Goal: Transaction & Acquisition: Purchase product/service

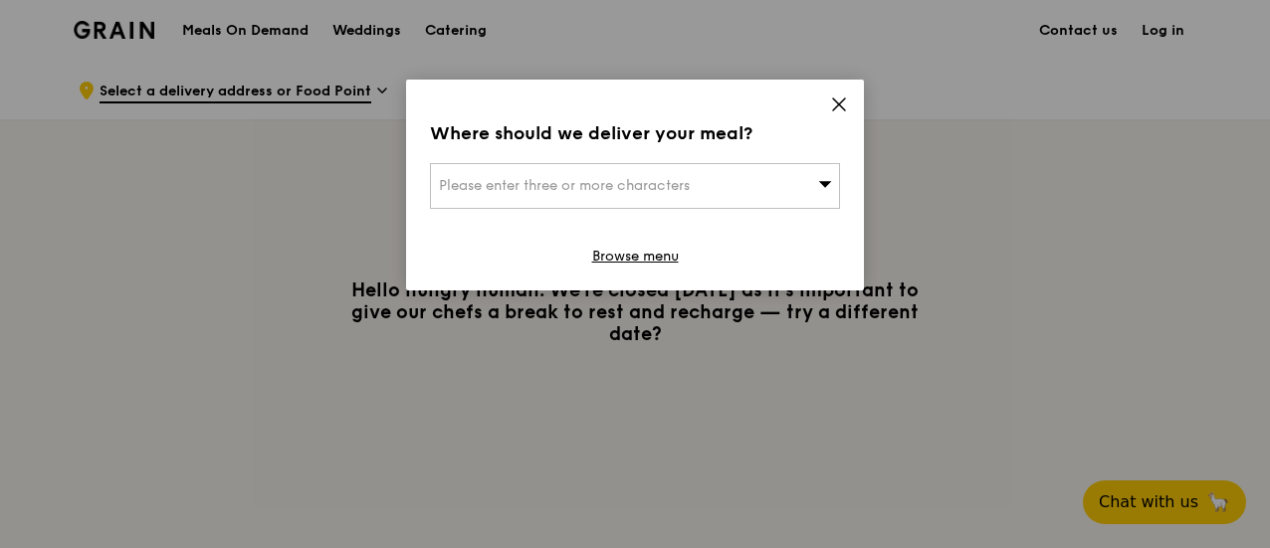
click at [834, 109] on icon at bounding box center [839, 105] width 12 height 12
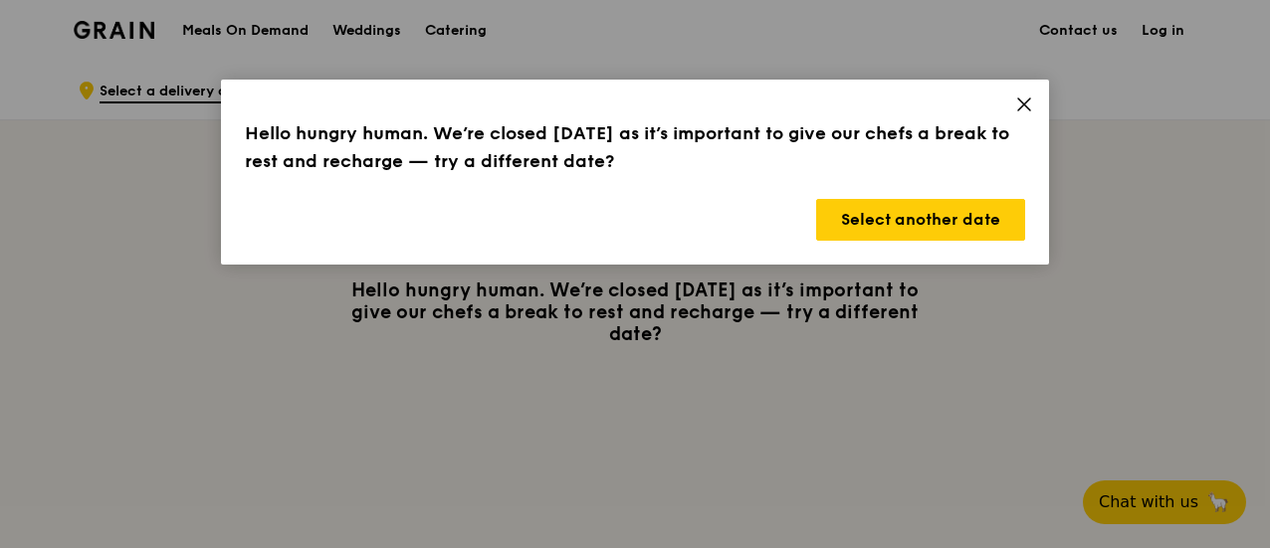
click at [1027, 96] on icon at bounding box center [1024, 105] width 18 height 18
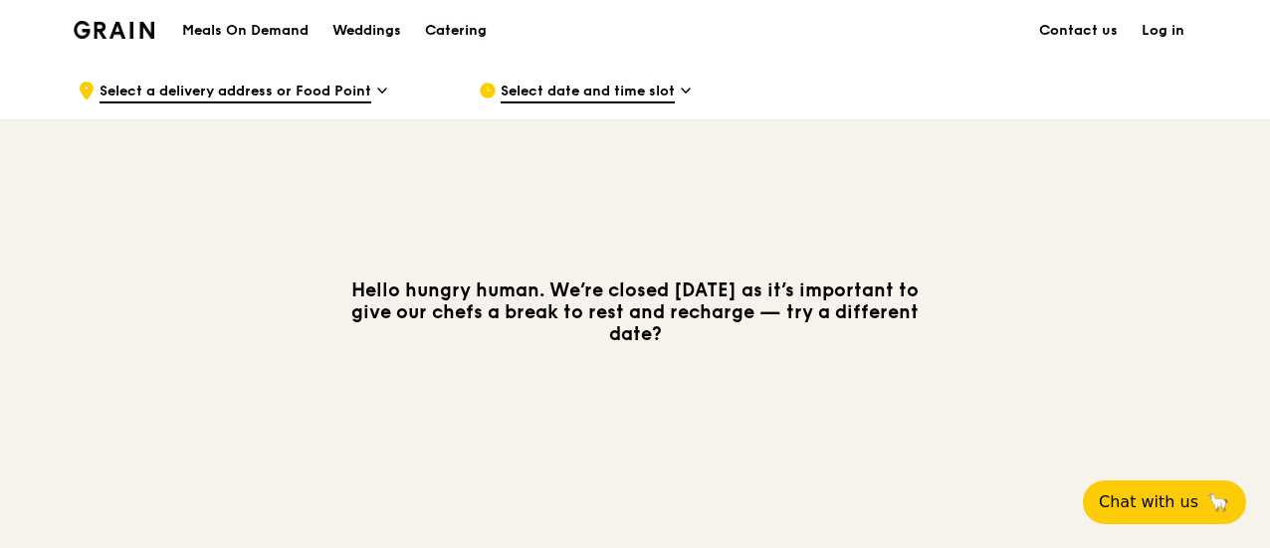
click at [475, 31] on div "Catering" at bounding box center [456, 31] width 62 height 60
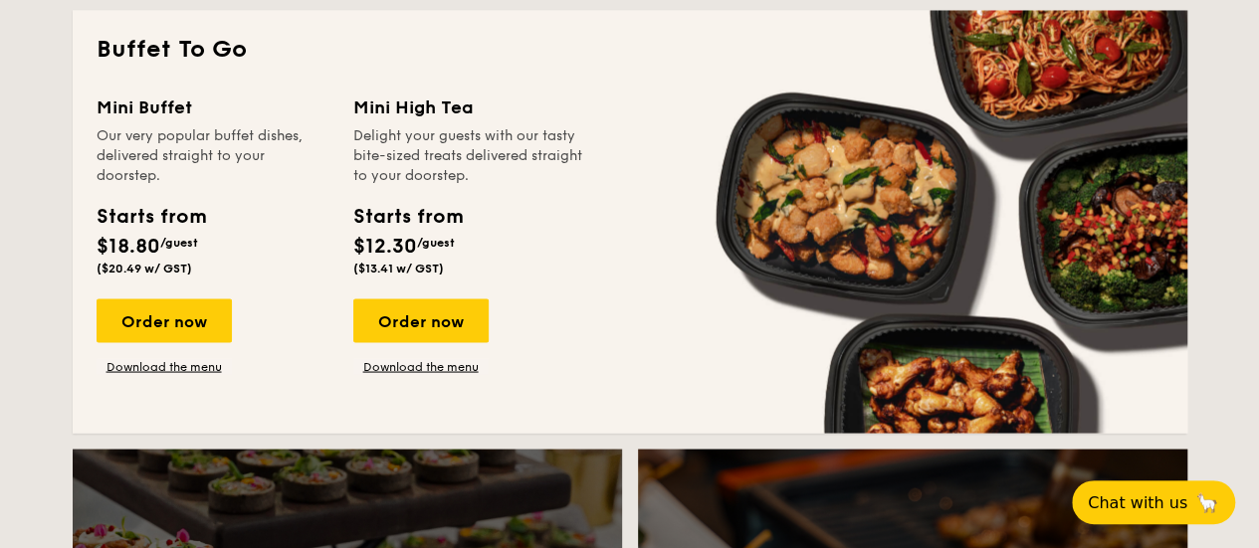
scroll to position [1797, 0]
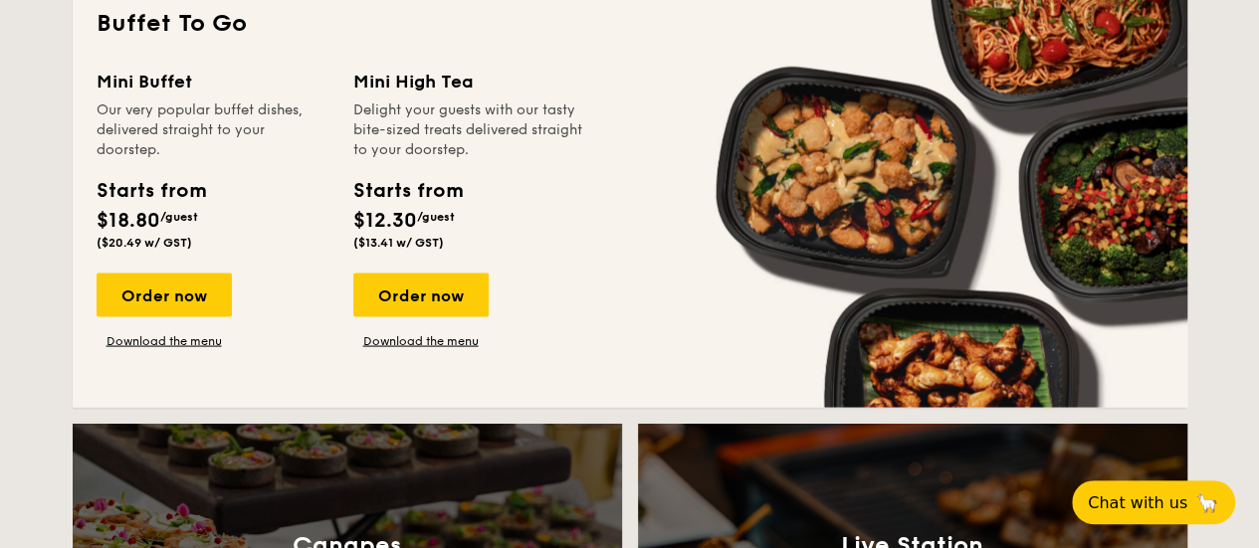
drag, startPoint x: 157, startPoint y: 310, endPoint x: 100, endPoint y: 228, distance: 100.0
click at [100, 228] on span "$18.80" at bounding box center [129, 220] width 64 height 24
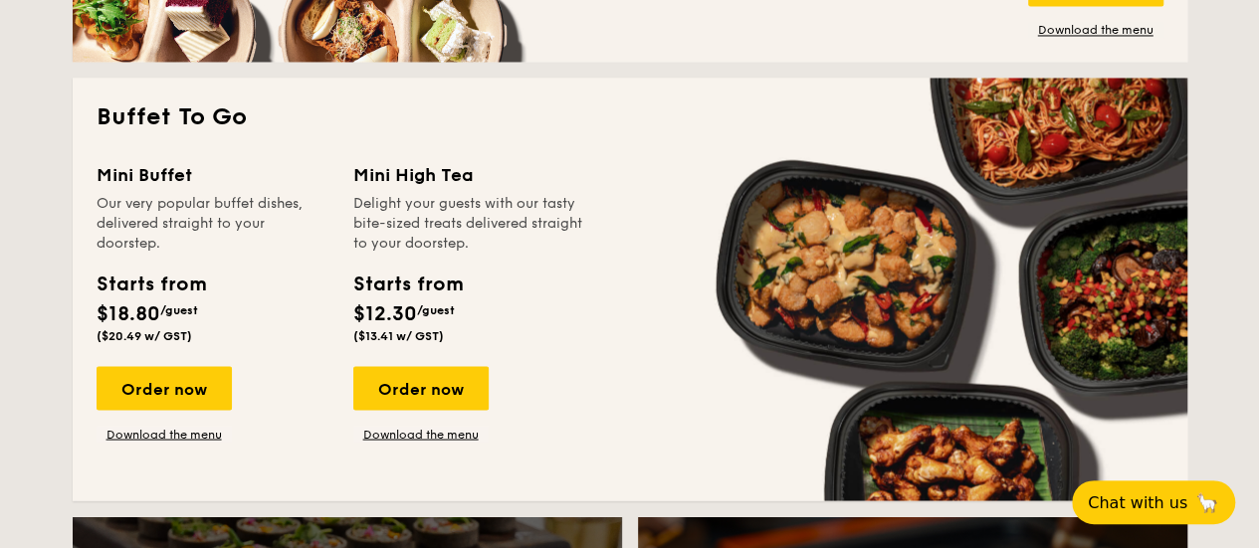
scroll to position [1701, 0]
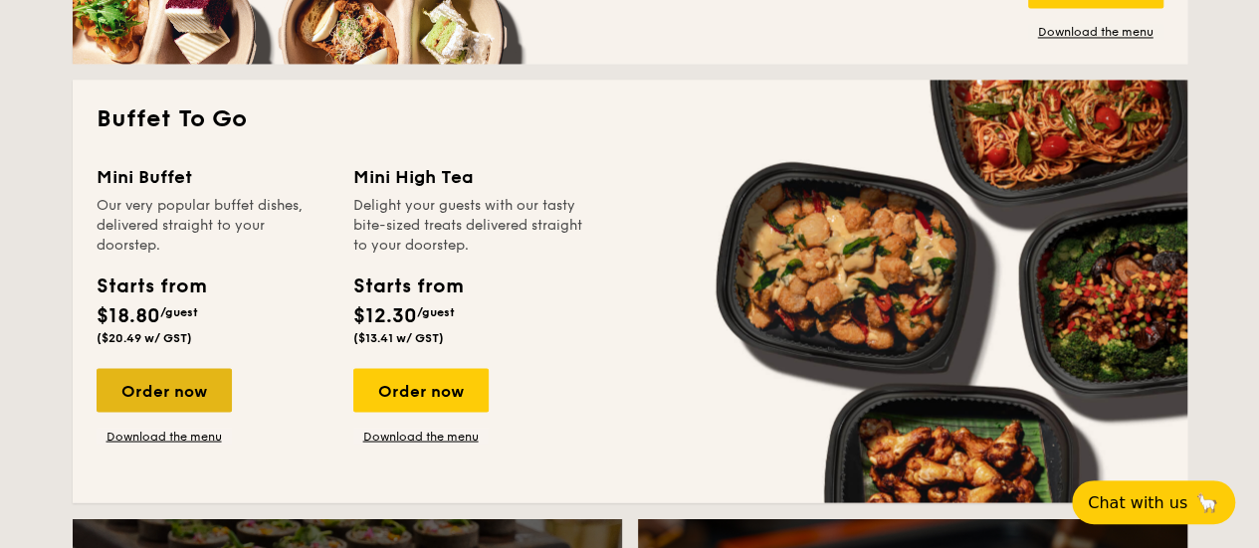
click at [166, 385] on div "Order now" at bounding box center [164, 390] width 135 height 44
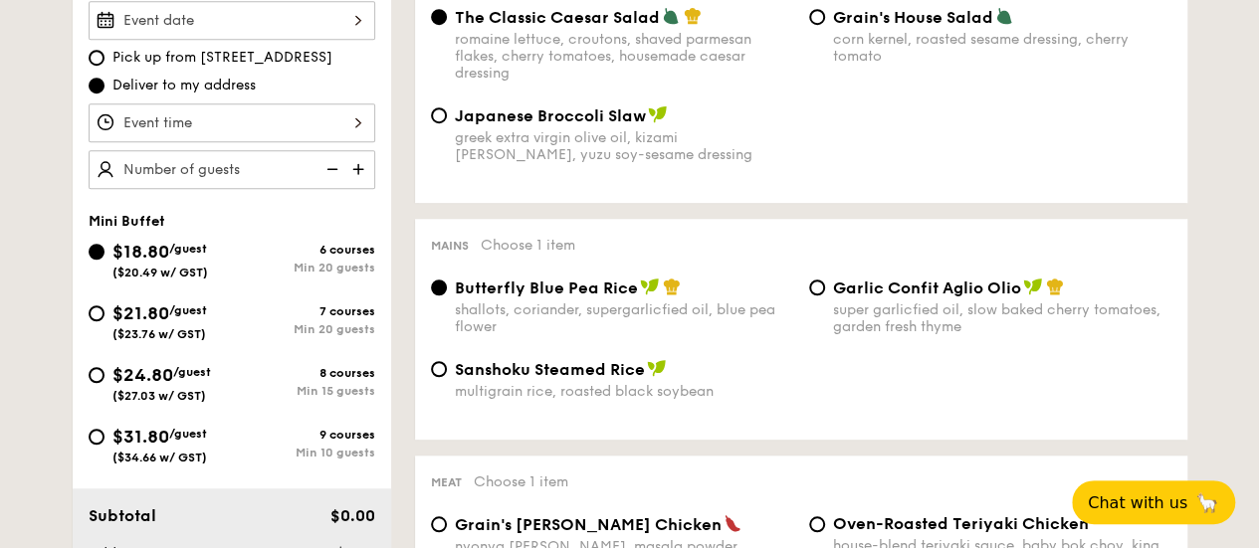
scroll to position [754, 0]
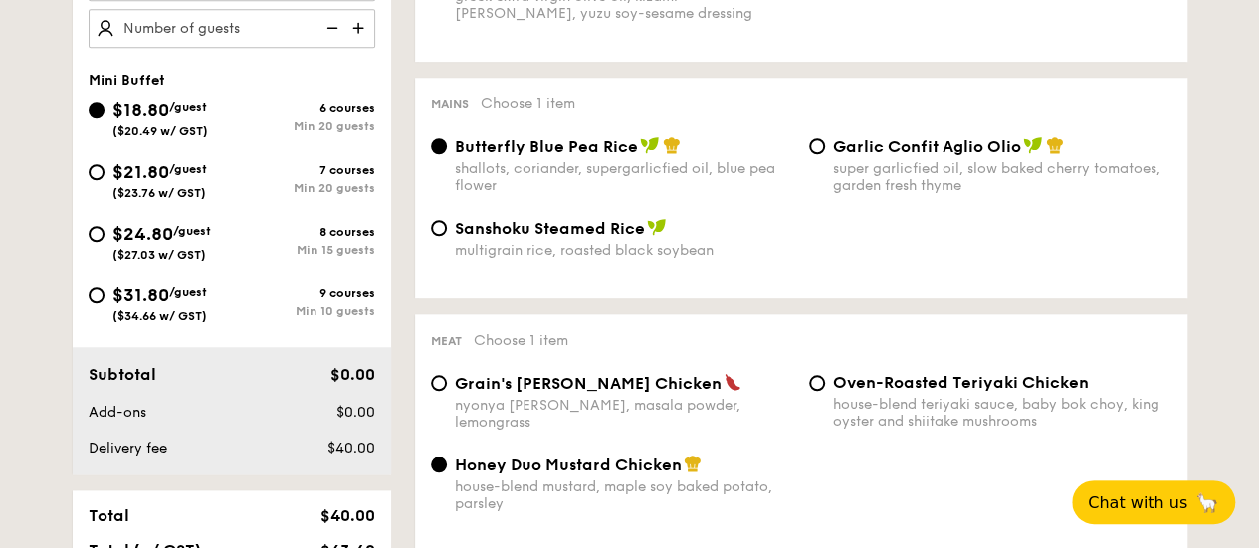
click at [318, 305] on div "Min 10 guests" at bounding box center [303, 312] width 143 height 14
click at [105, 303] on input "$31.80 /guest ($34.66 w/ GST) 9 courses Min 10 guests" at bounding box center [97, 296] width 16 height 16
radio input "true"
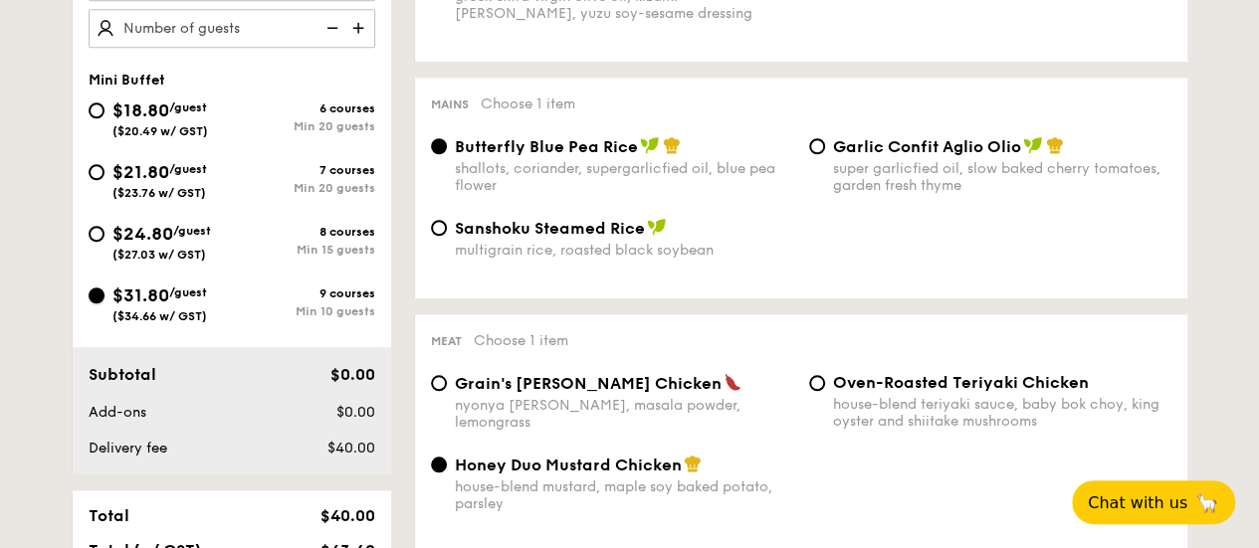
radio input "false"
radio input "true"
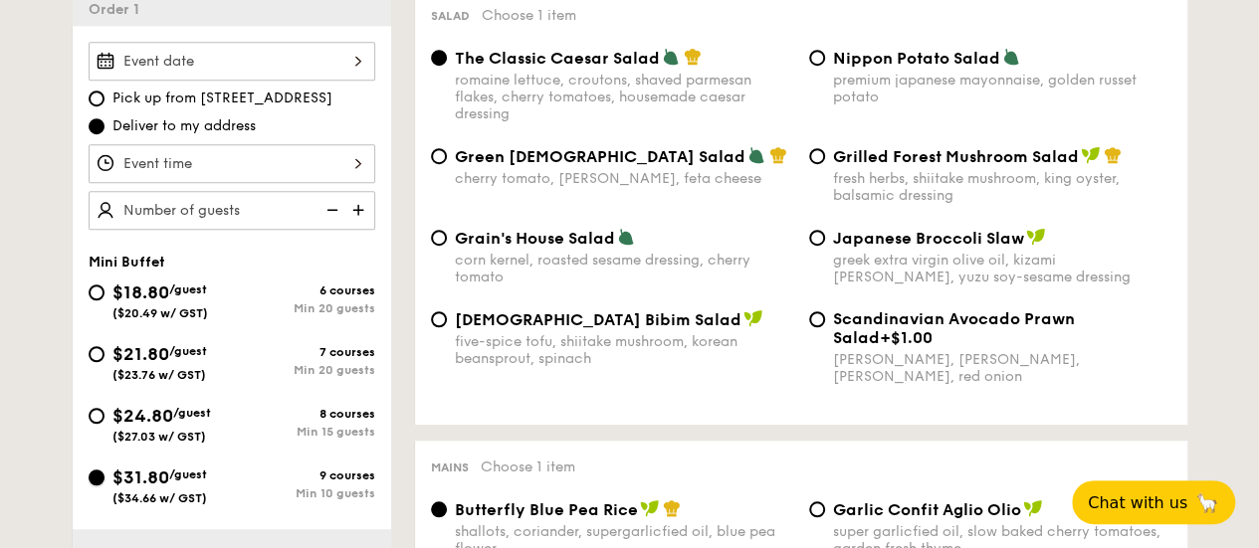
scroll to position [596, 0]
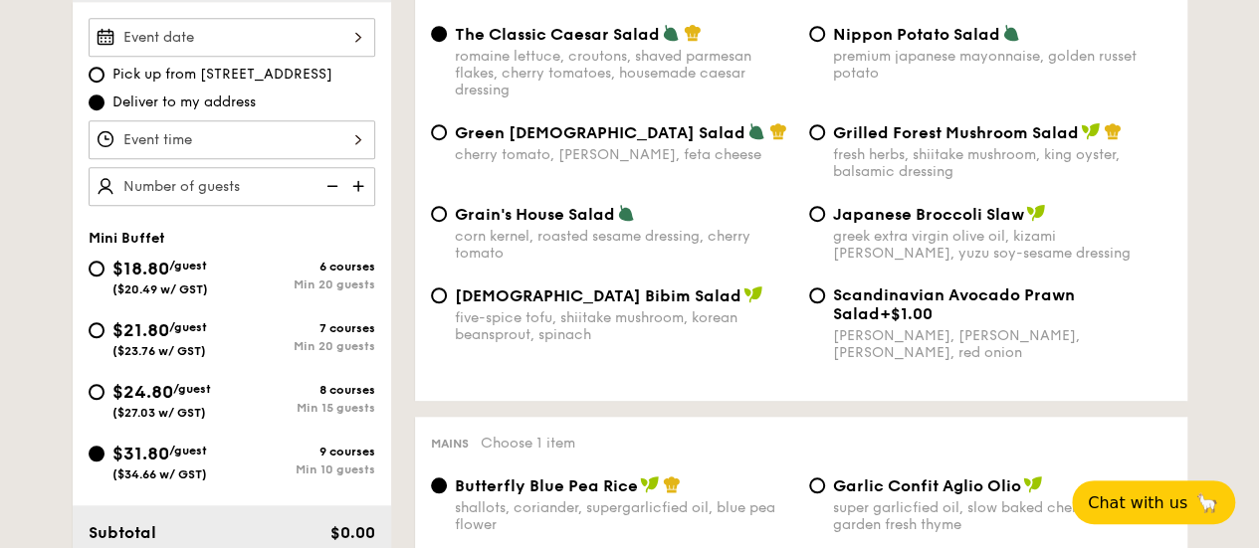
click at [828, 122] on div "Grilled Forest Mushroom Salad fresh herbs, shiitake mushroom, king oyster, bals…" at bounding box center [990, 151] width 378 height 58
click at [822, 138] on input "Grilled Forest Mushroom Salad fresh herbs, shiitake mushroom, king oyster, bals…" at bounding box center [817, 132] width 16 height 16
radio input "true"
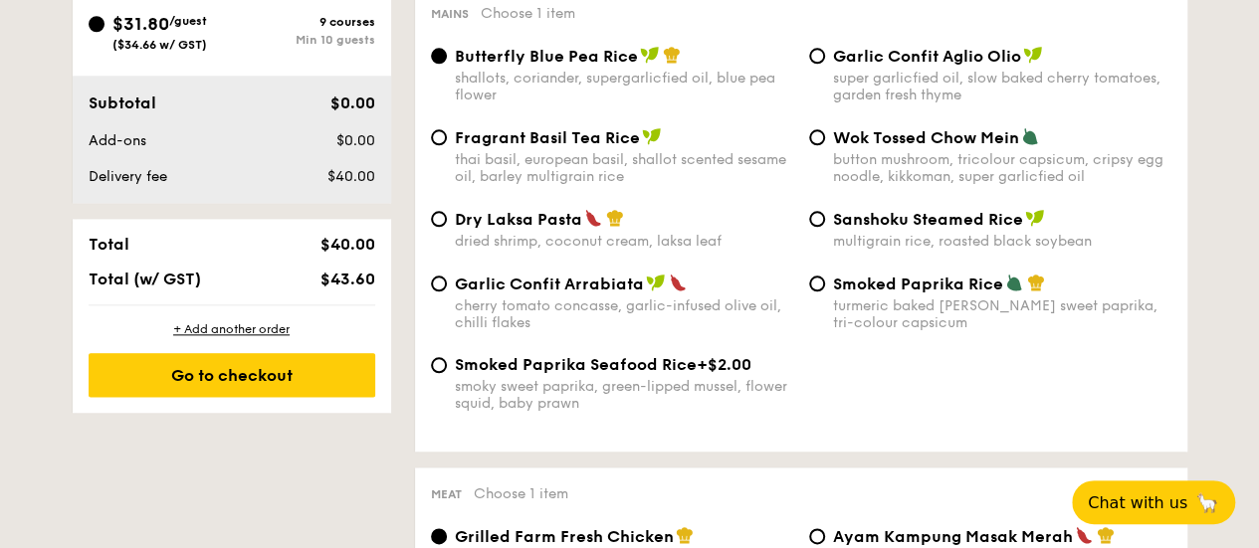
scroll to position [1029, 0]
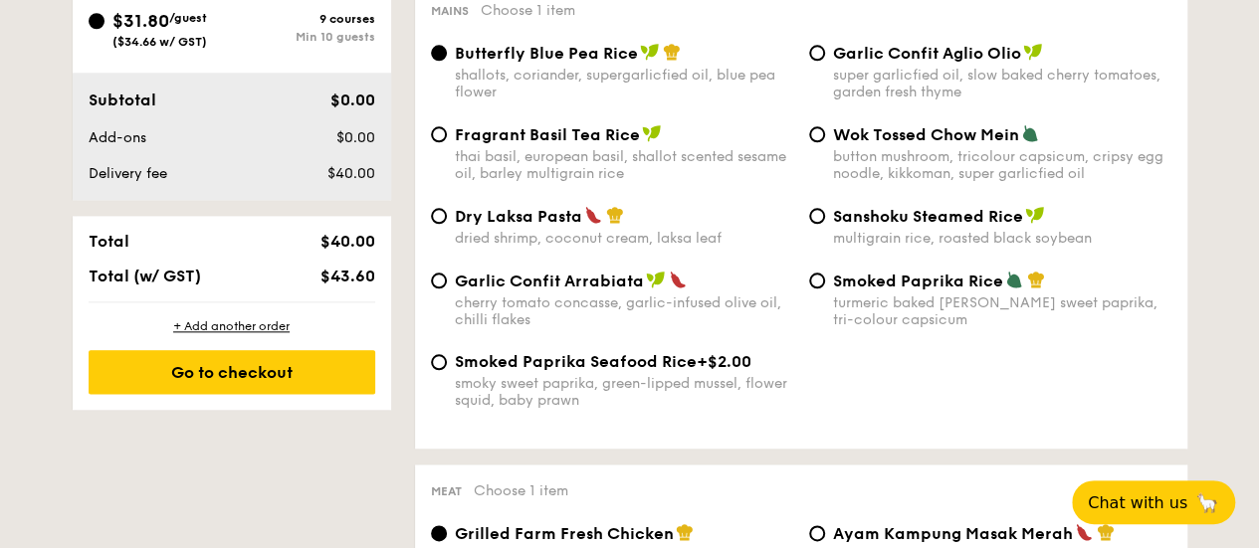
click at [853, 226] on span "Sanshoku Steamed Rice" at bounding box center [928, 216] width 190 height 19
click at [825, 224] on input "Sanshoku Steamed Rice multigrain rice, roasted black soybean" at bounding box center [817, 216] width 16 height 16
radio input "true"
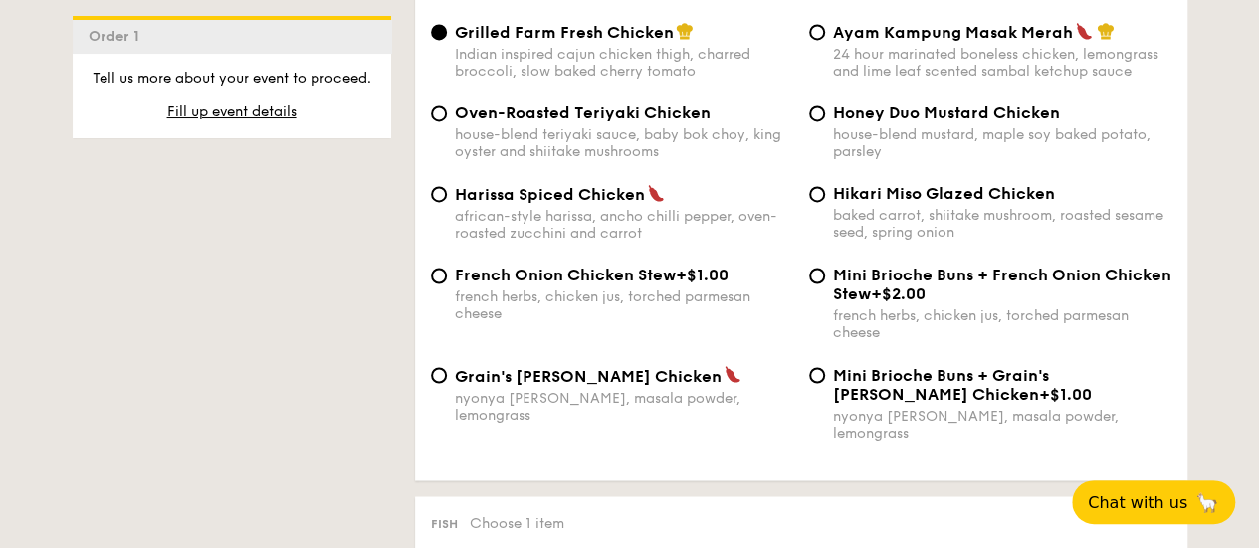
scroll to position [1532, 0]
click at [639, 265] on div "Harissa Spiced Chicken african-style harissa, ancho chilli pepper, oven-roasted…" at bounding box center [801, 224] width 756 height 82
click at [573, 178] on div "Oven-Roasted Teriyaki Chicken house-blend teriyaki sauce, baby bok choy, king o…" at bounding box center [801, 143] width 756 height 81
click at [571, 200] on span "Harissa Spiced Chicken" at bounding box center [550, 193] width 190 height 19
click at [447, 200] on input "Harissa Spiced Chicken african-style harissa, ancho chilli pepper, oven-roasted…" at bounding box center [439, 193] width 16 height 16
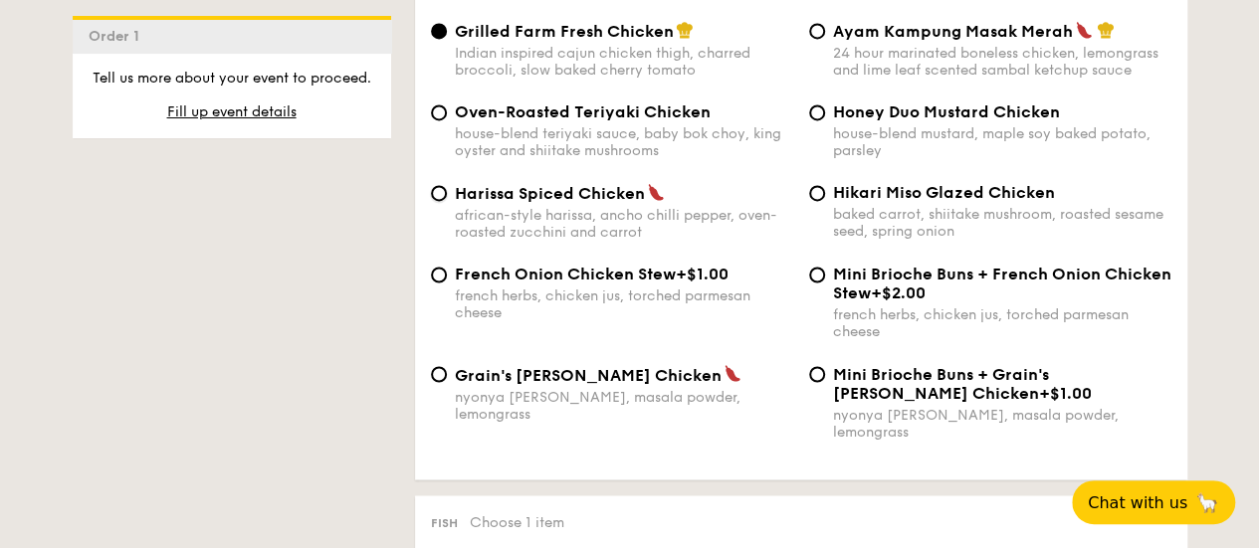
radio input "true"
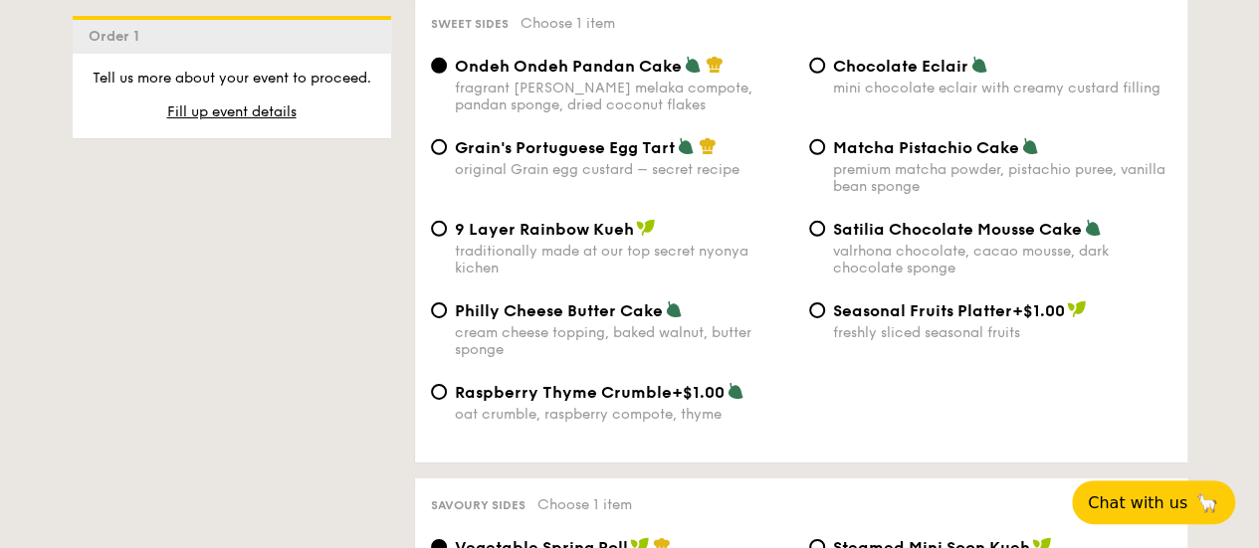
scroll to position [3029, 0]
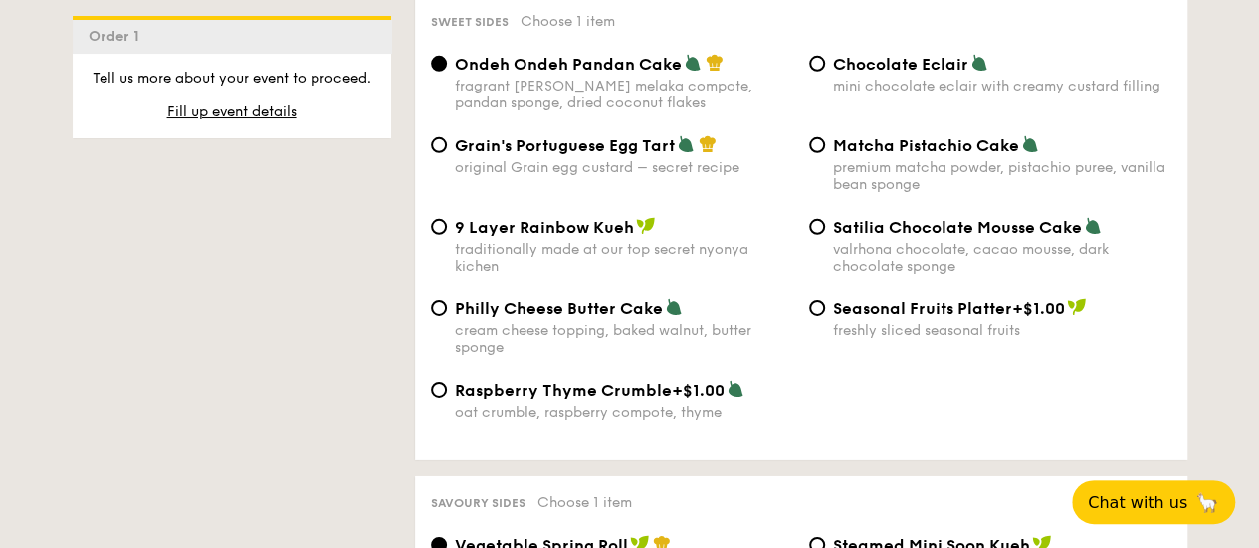
click at [635, 381] on span "Raspberry Thyme Crumble" at bounding box center [563, 390] width 217 height 19
click at [447, 382] on input "Raspberry Thyme Crumble +$1.00 oat crumble, raspberry compote, thyme" at bounding box center [439, 390] width 16 height 16
radio input "true"
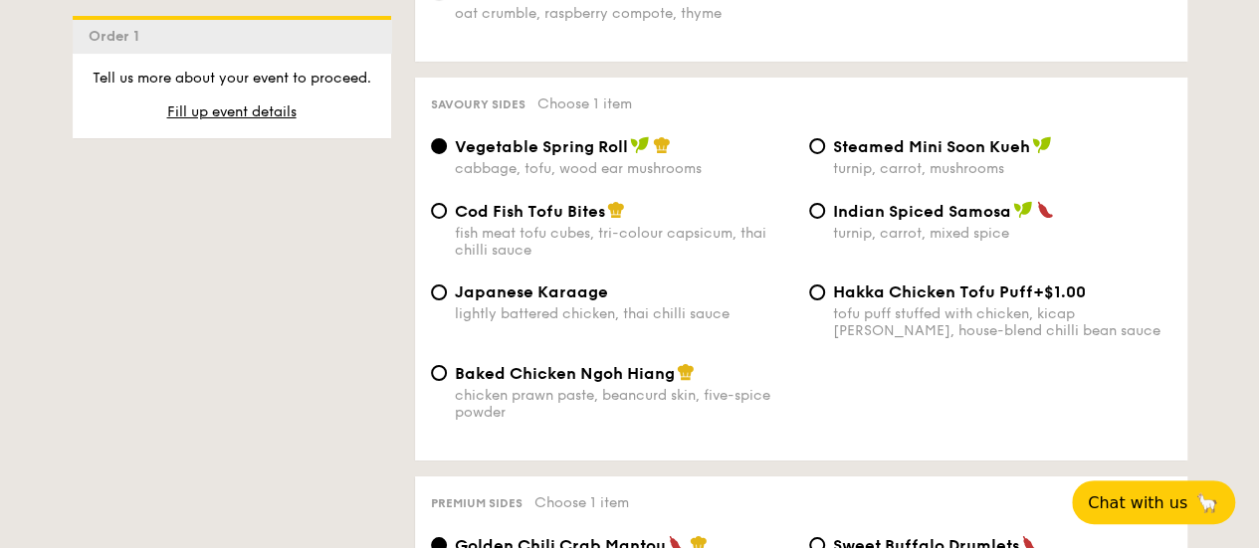
scroll to position [3436, 0]
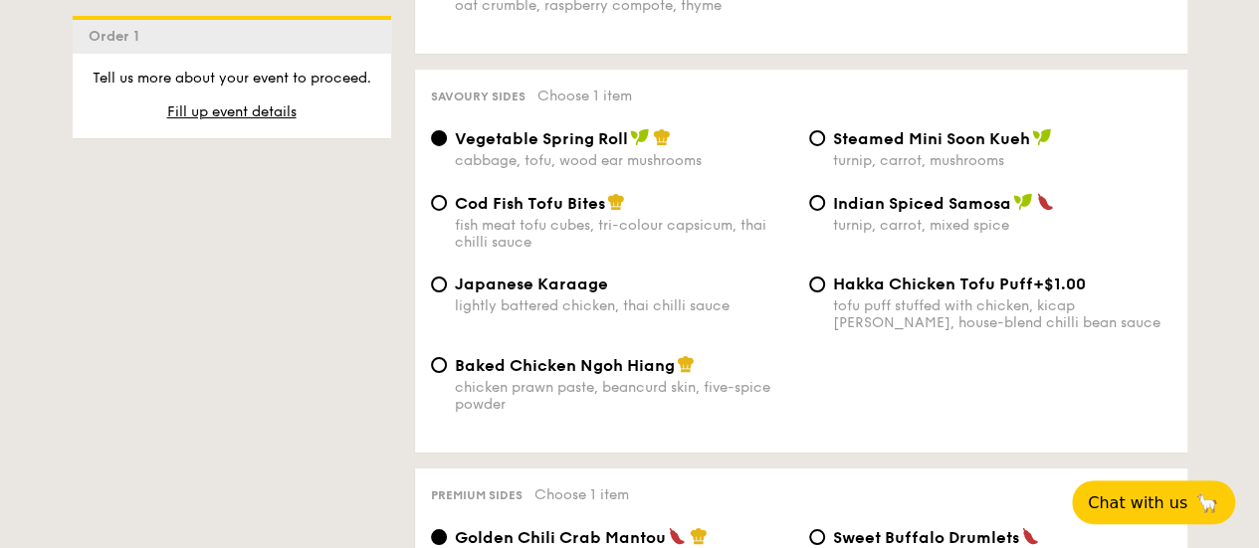
click at [593, 379] on div "chicken prawn paste, beancurd skin, five-spice powder" at bounding box center [624, 396] width 338 height 34
click at [447, 373] on input "Baked Chicken Ngoh Hiang chicken prawn paste, beancurd skin, five-spice powder" at bounding box center [439, 365] width 16 height 16
radio input "true"
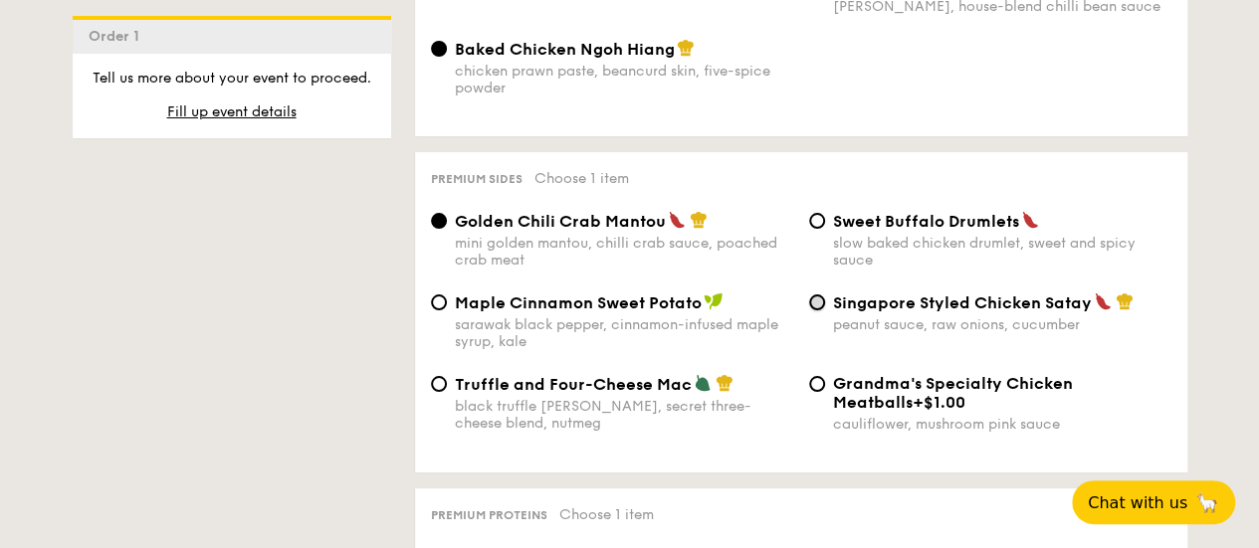
click at [814, 298] on input "Singapore Styled Chicken Satay peanut sauce, raw onions, cucumber" at bounding box center [817, 303] width 16 height 16
radio input "true"
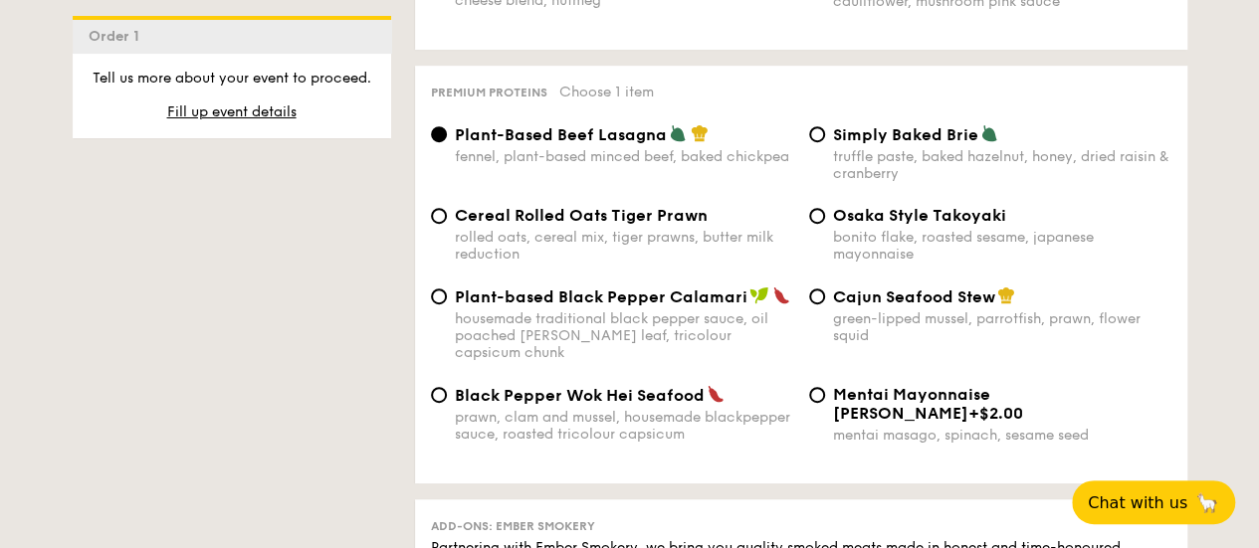
scroll to position [4177, 0]
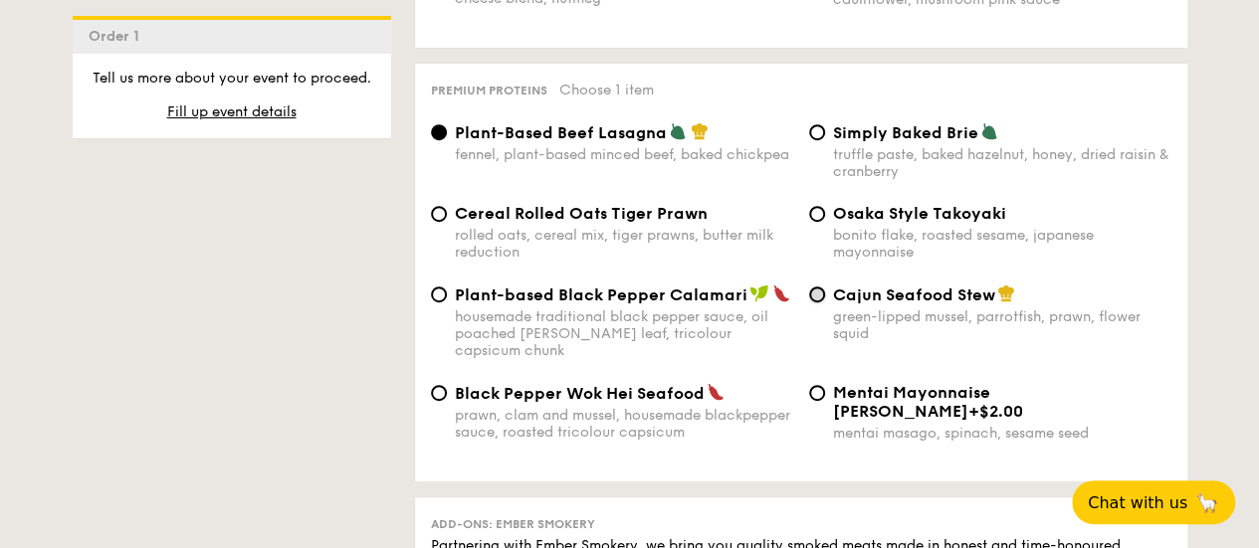
click at [814, 296] on input "Cajun Seafood Stew green-lipped mussel, parrotfish, prawn, flower squid" at bounding box center [817, 295] width 16 height 16
radio input "true"
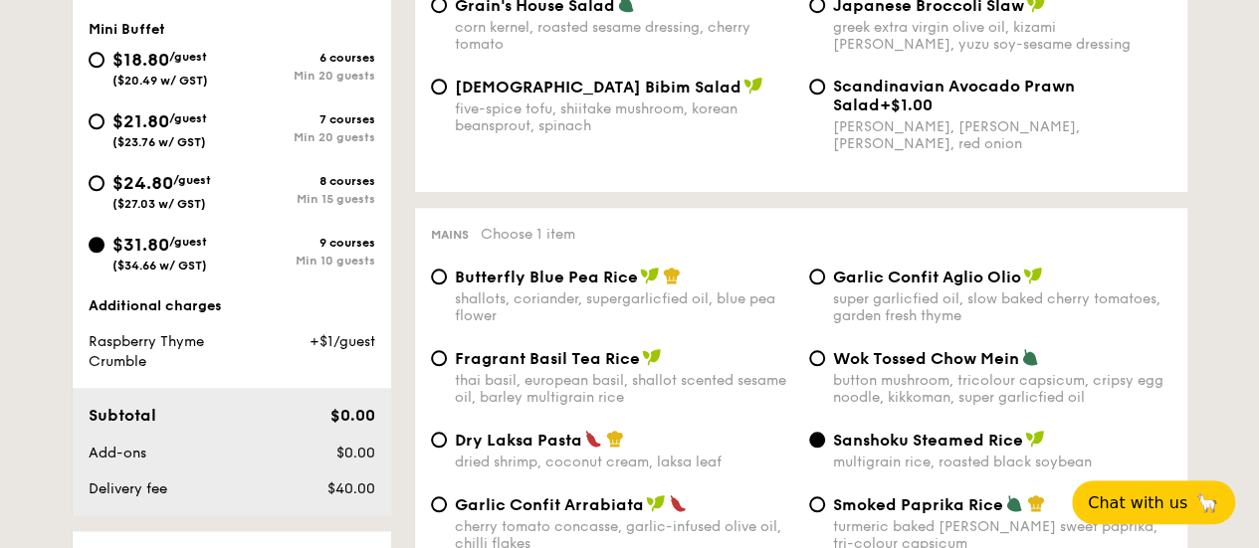
scroll to position [806, 0]
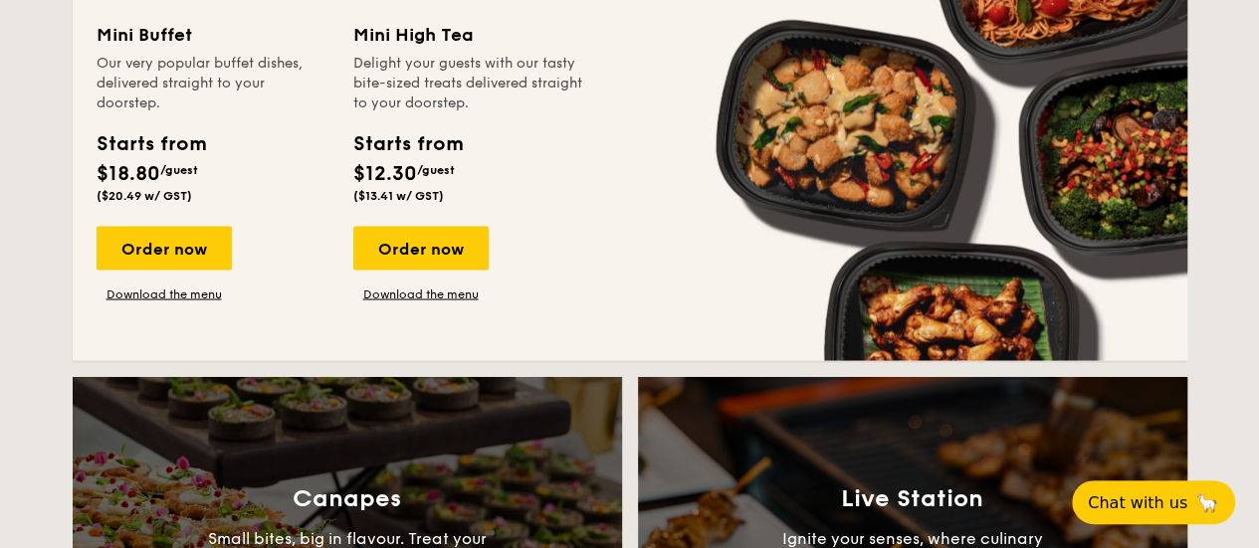
scroll to position [1844, 0]
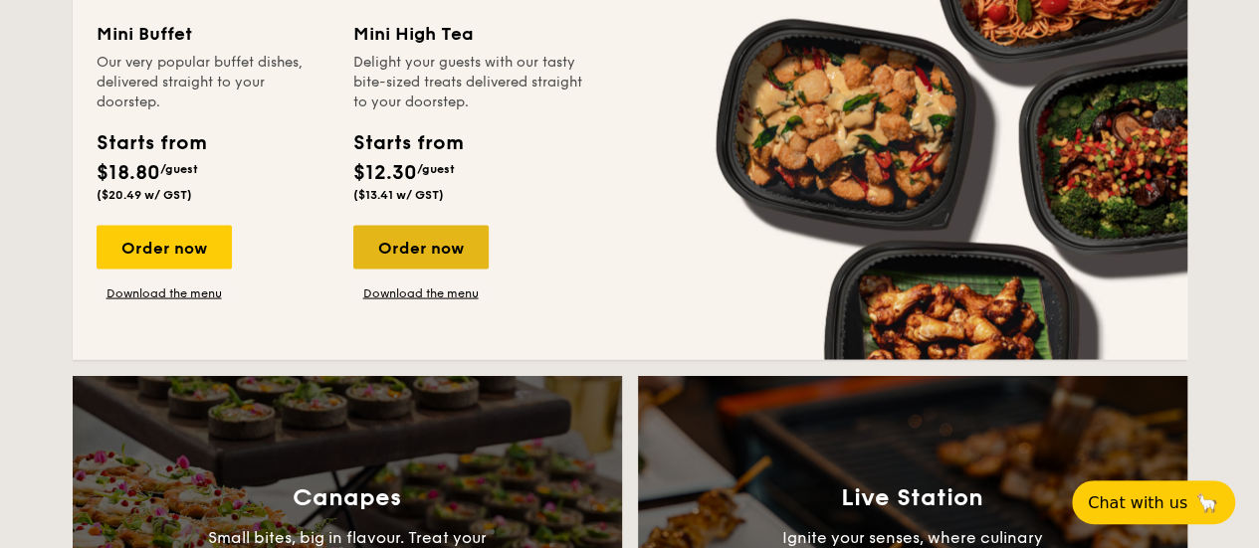
click at [427, 248] on div "Order now" at bounding box center [420, 247] width 135 height 44
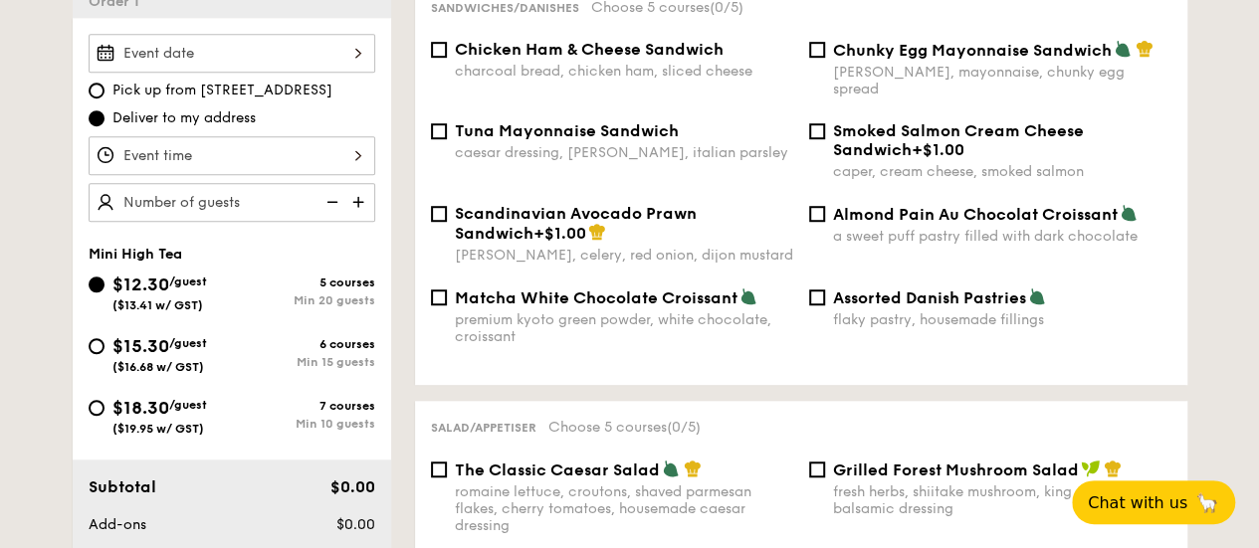
scroll to position [585, 0]
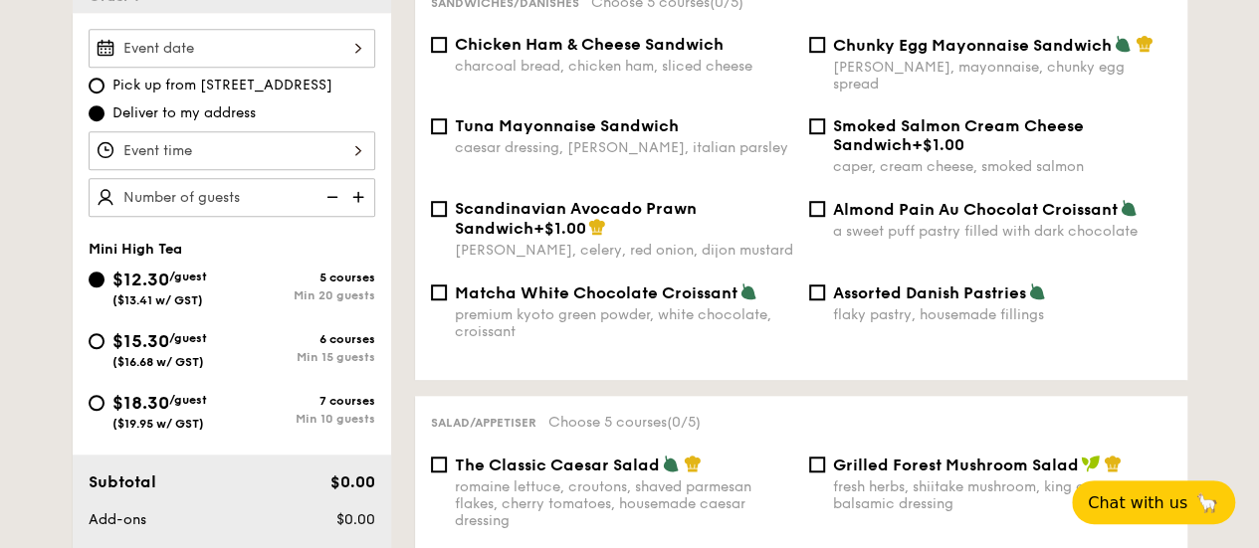
click at [338, 433] on div "$18.30 /guest ($19.95 w/ GST) 7 courses Min 10 guests" at bounding box center [232, 416] width 303 height 54
click at [149, 404] on span "$18.30" at bounding box center [140, 403] width 57 height 22
click at [105, 404] on input "$18.30 /guest ($19.95 w/ GST) 7 courses Min 10 guests" at bounding box center [97, 403] width 16 height 16
radio input "true"
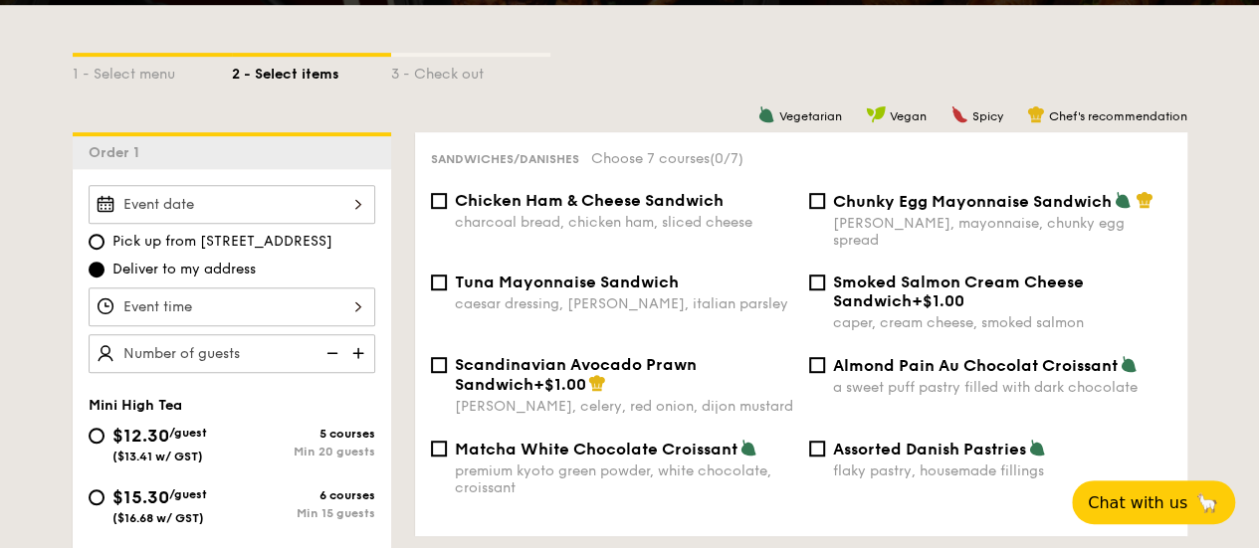
scroll to position [462, 0]
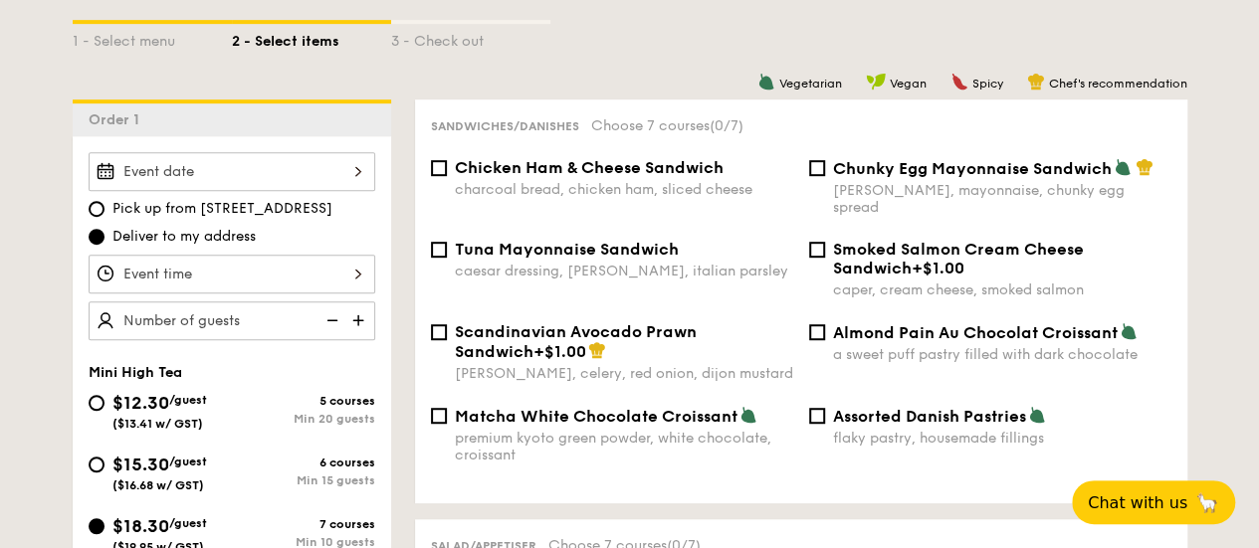
click at [635, 435] on div "premium kyoto green powder, white chocolate, croissant" at bounding box center [624, 447] width 338 height 34
click at [447, 424] on input "Matcha White Chocolate Croissant premium kyoto green powder, white chocolate, c…" at bounding box center [439, 416] width 16 height 16
checkbox input "true"
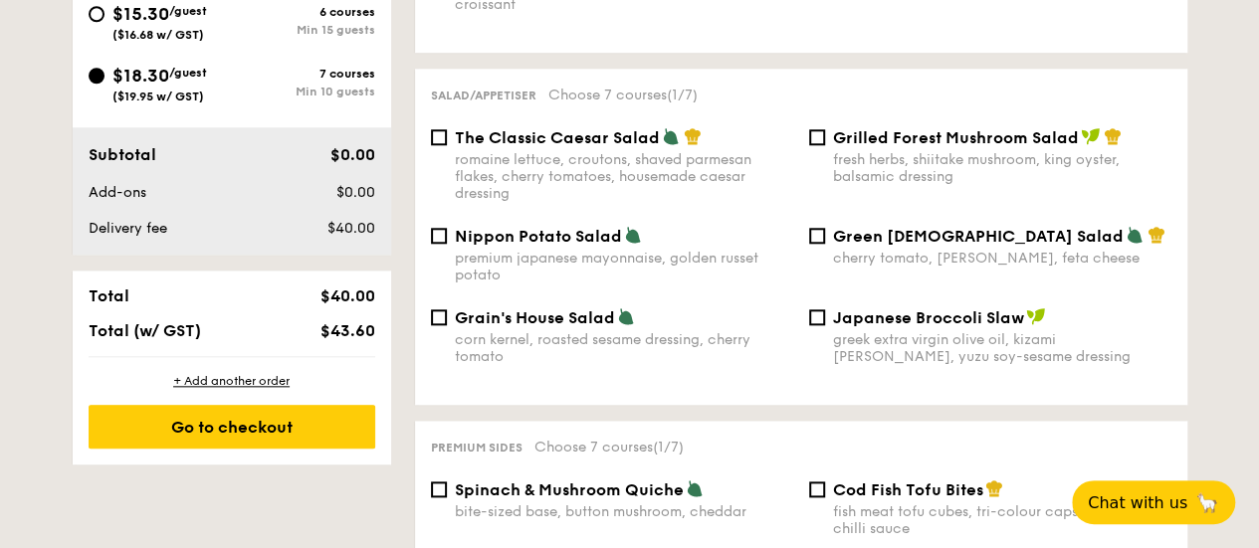
scroll to position [916, 0]
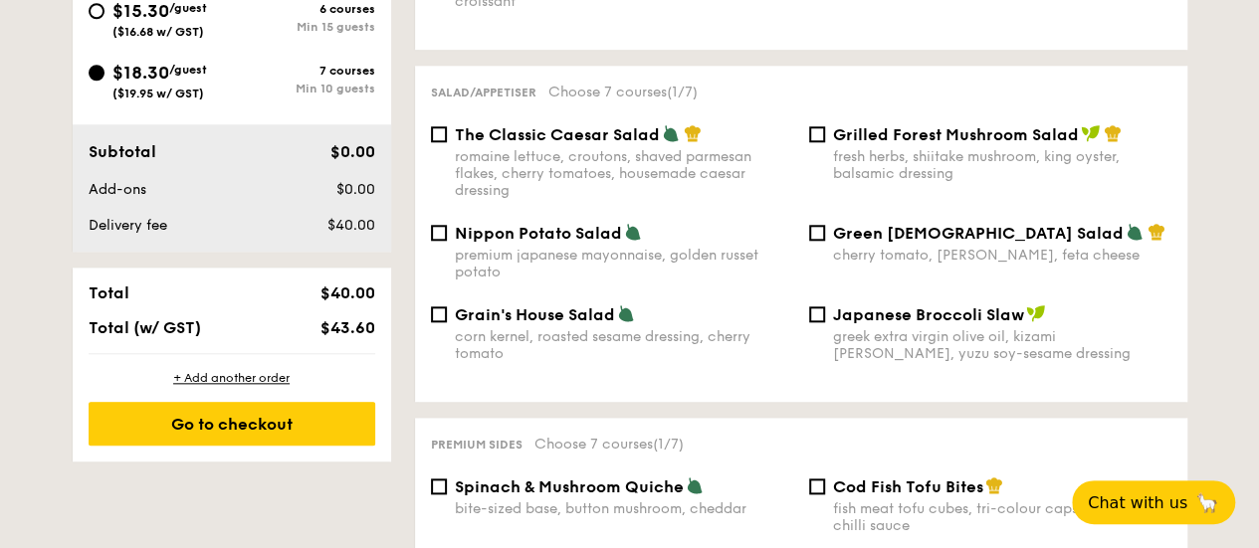
click at [821, 138] on div "Grilled Forest Mushroom Salad fresh herbs, shiitake mushroom, king oyster, bals…" at bounding box center [990, 153] width 378 height 58
click at [818, 132] on div "Grilled Forest Mushroom Salad fresh herbs, shiitake mushroom, king oyster, bals…" at bounding box center [990, 153] width 378 height 58
click at [818, 130] on input "Grilled Forest Mushroom Salad fresh herbs, shiitake mushroom, king oyster, bals…" at bounding box center [817, 134] width 16 height 16
checkbox input "true"
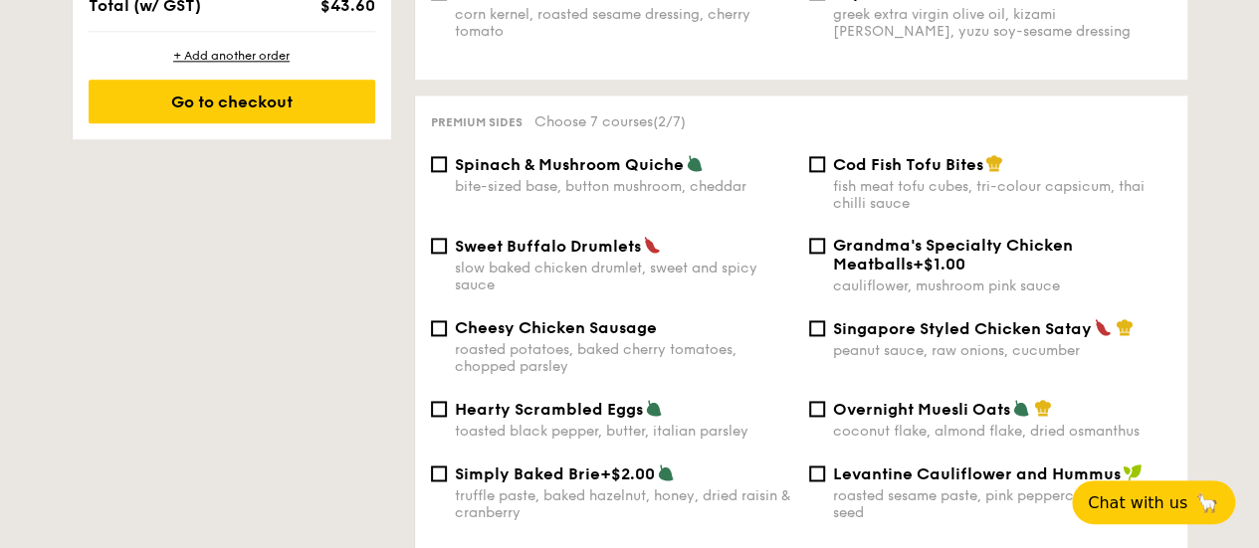
scroll to position [1248, 0]
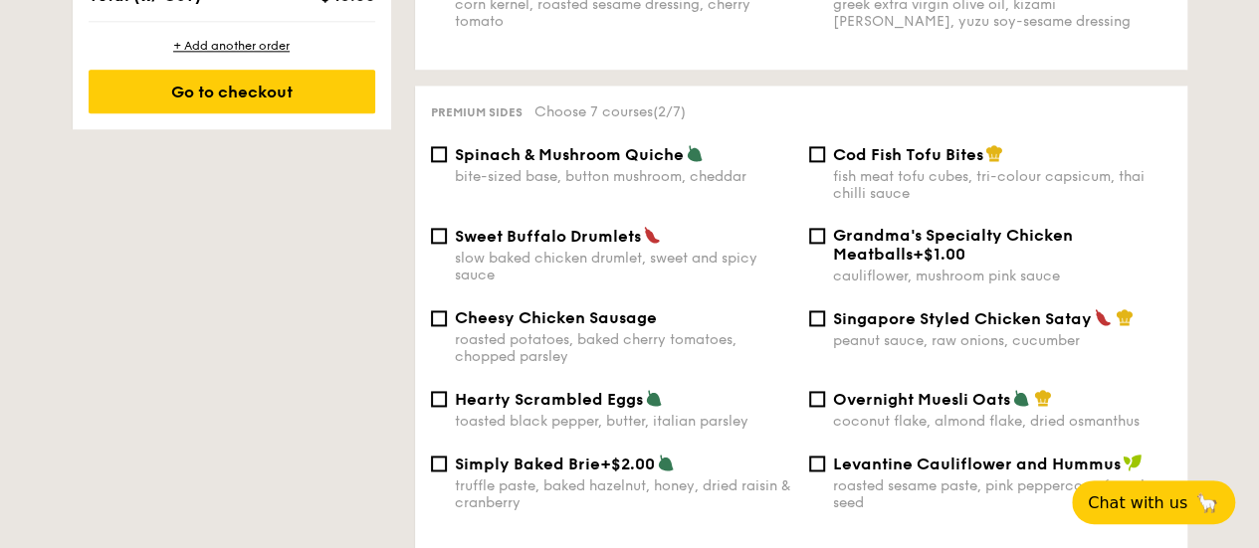
click at [474, 238] on div "Sweet Buffalo Drumlets slow baked chicken drumlet, sweet and spicy sauce" at bounding box center [624, 255] width 338 height 58
click at [447, 238] on input "Sweet Buffalo Drumlets slow baked chicken drumlet, sweet and spicy sauce" at bounding box center [439, 236] width 16 height 16
checkbox input "true"
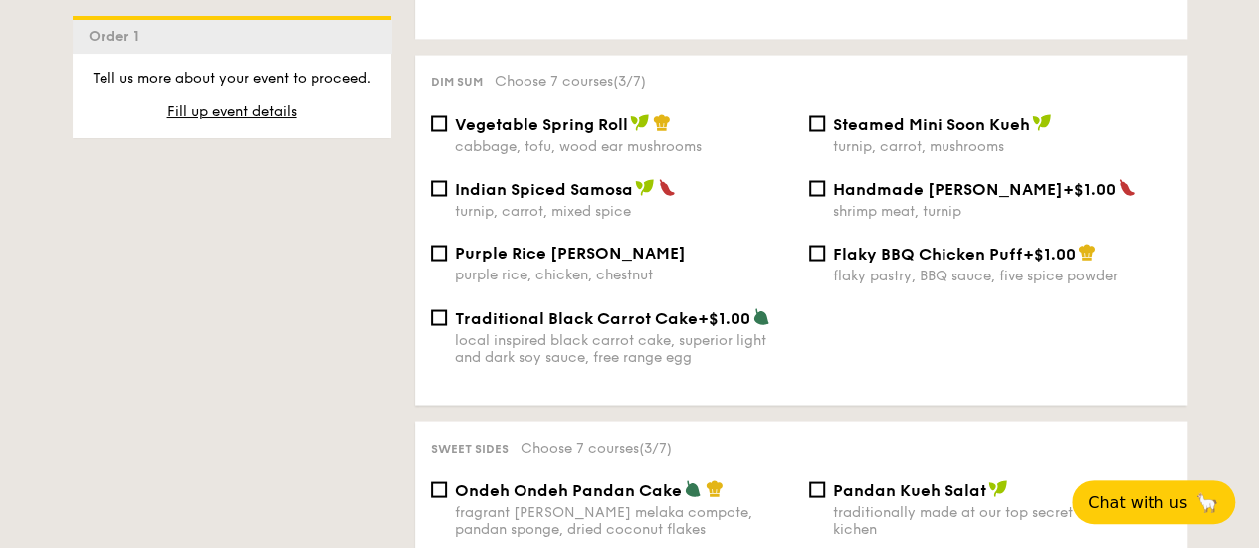
scroll to position [1762, 0]
click at [510, 254] on span "Purple Rice [PERSON_NAME]" at bounding box center [570, 251] width 231 height 19
click at [447, 254] on input "Purple Rice Loh Mai Kai purple rice, chicken, chestnut" at bounding box center [439, 252] width 16 height 16
checkbox input "true"
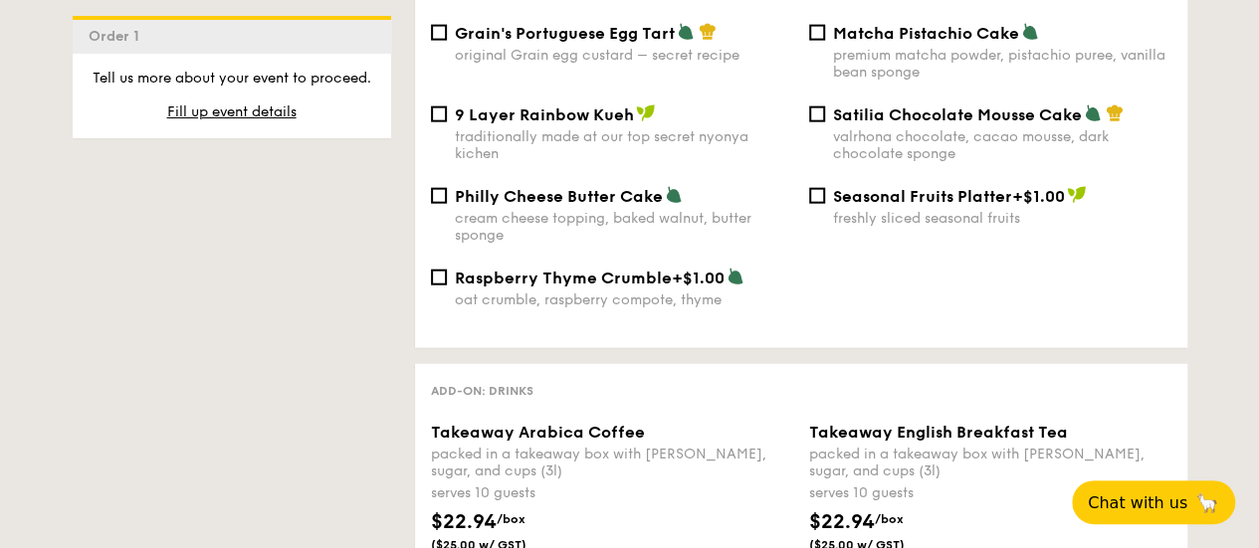
scroll to position [2302, 0]
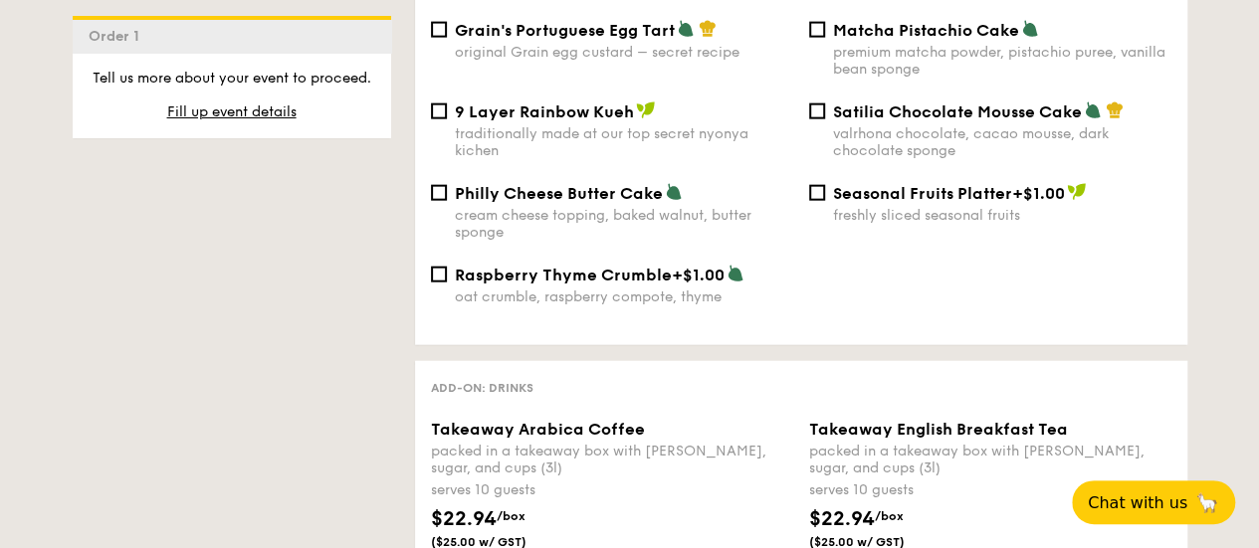
click at [433, 288] on label "Raspberry Thyme Crumble +$1.00 oat crumble, raspberry compote, thyme" at bounding box center [612, 296] width 362 height 19
click at [433, 283] on input "Raspberry Thyme Crumble +$1.00 oat crumble, raspberry compote, thyme" at bounding box center [439, 275] width 16 height 16
checkbox input "true"
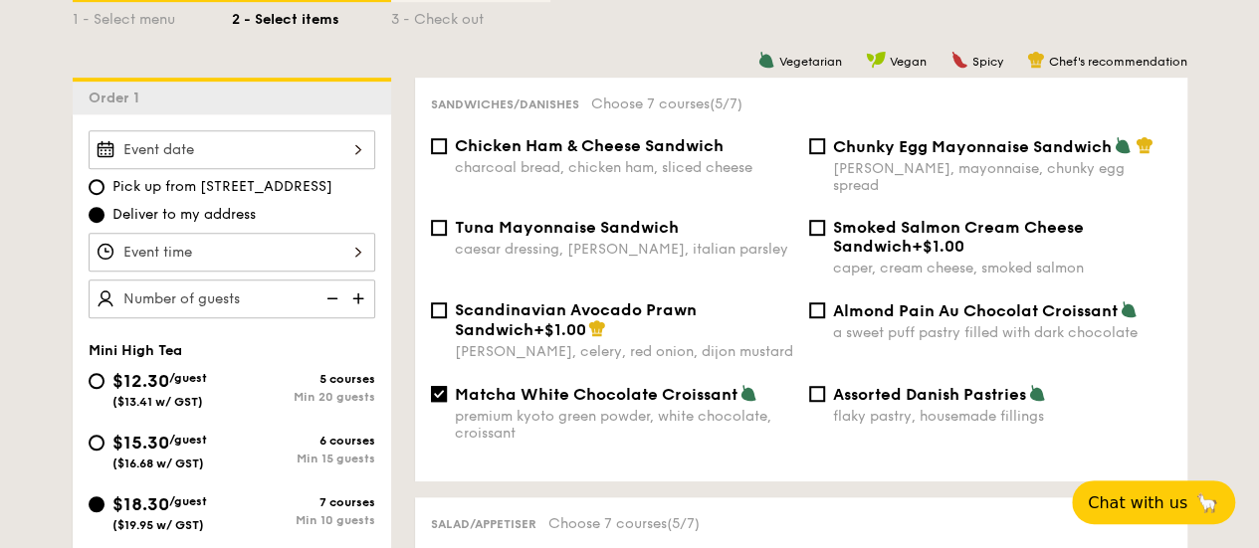
scroll to position [485, 0]
click at [815, 139] on input "Chunky Egg Mayonnaise Sandwich dijon mustard, mayonnaise, chunky egg spread" at bounding box center [817, 145] width 16 height 16
checkbox input "true"
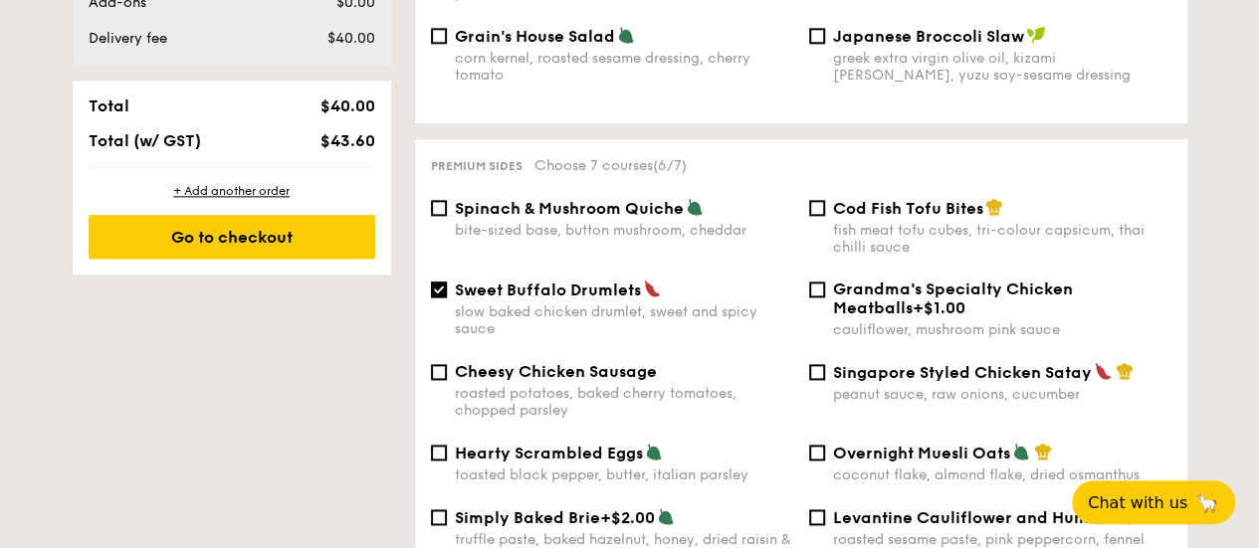
scroll to position [1195, 0]
click at [812, 363] on input "Singapore Styled Chicken Satay peanut sauce, raw onions, cucumber" at bounding box center [817, 371] width 16 height 16
checkbox input "true"
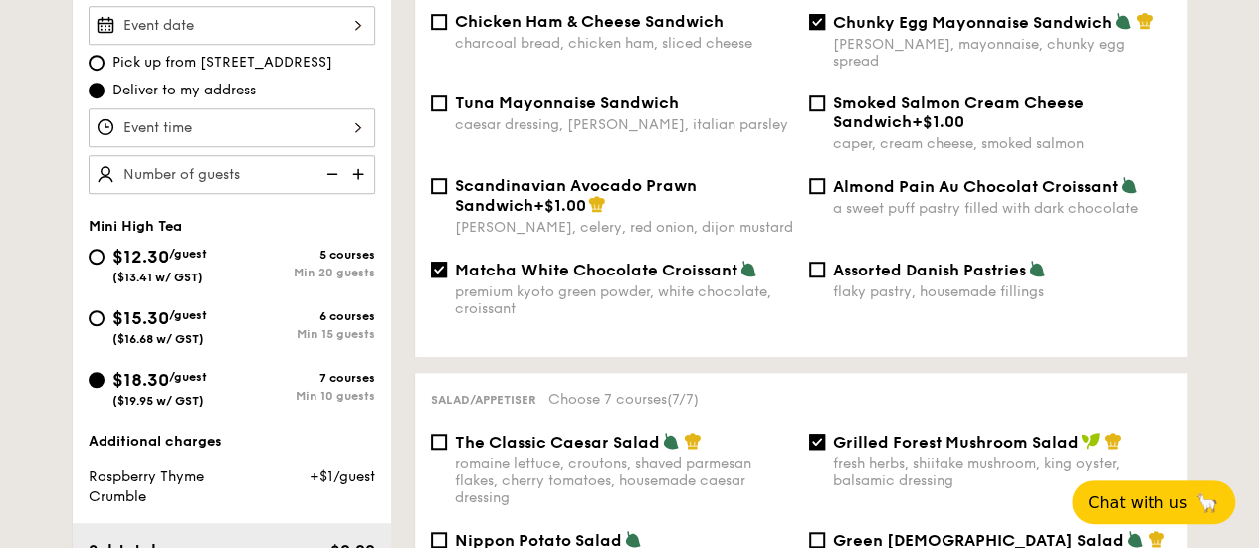
scroll to position [609, 0]
